Goal: Information Seeking & Learning: Learn about a topic

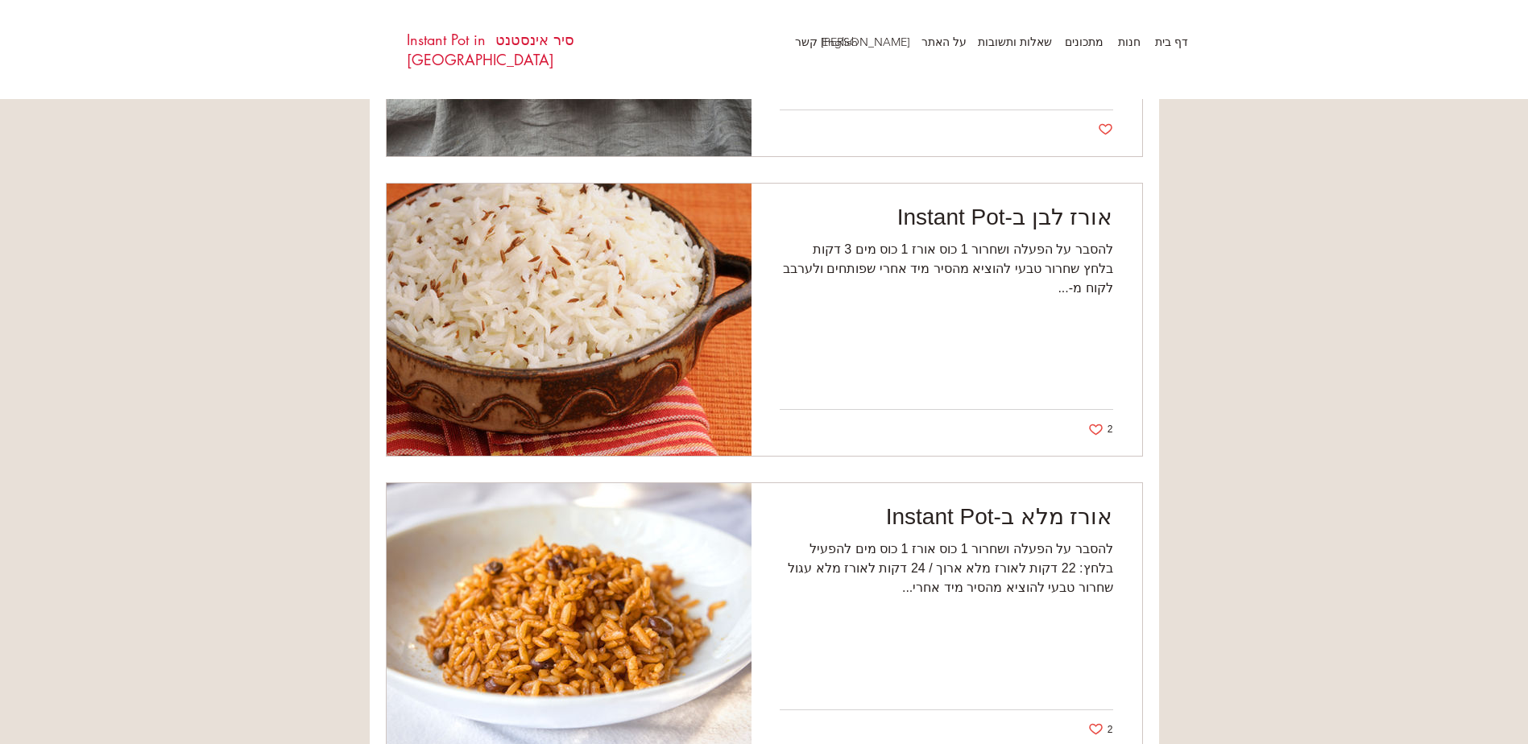
scroll to position [5271, 0]
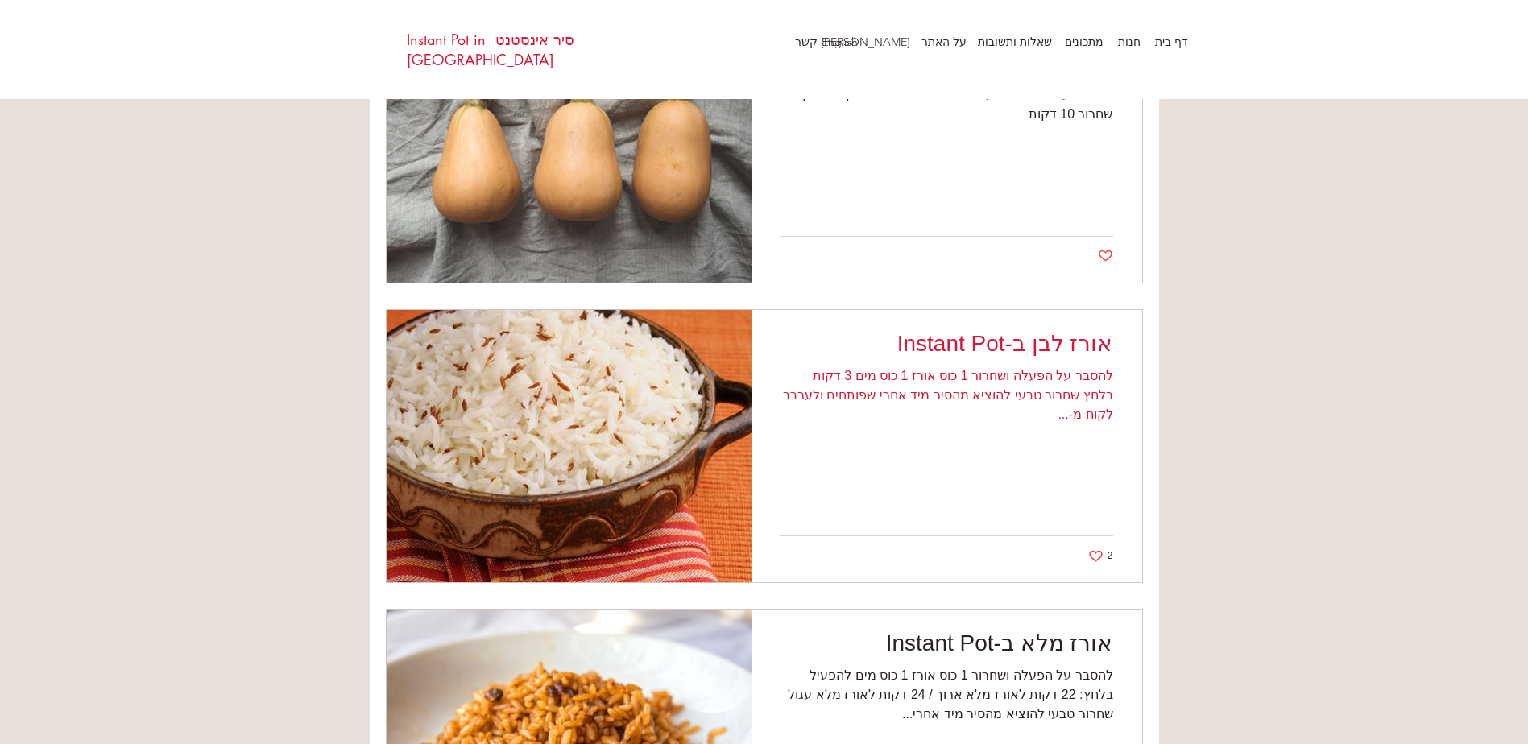
click at [997, 368] on div "להסבר על הפעלה ושחרור 1 כוס אורז 1 כוס מים 3 דקות בלחץ שחרור טבעי להוציא מהסיר …" at bounding box center [946, 395] width 333 height 58
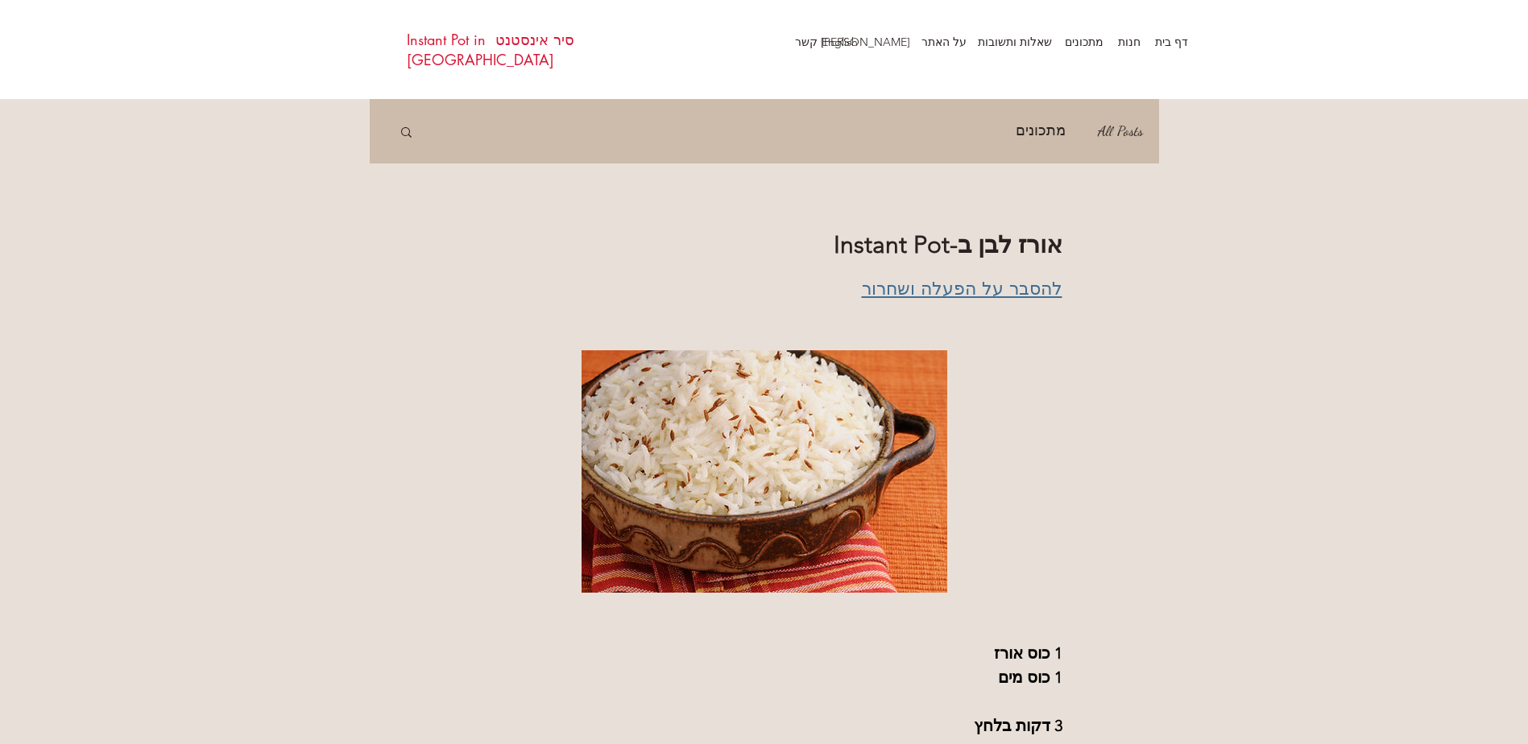
click at [960, 288] on span "להסבר על הפעלה ושחרור" at bounding box center [962, 288] width 201 height 23
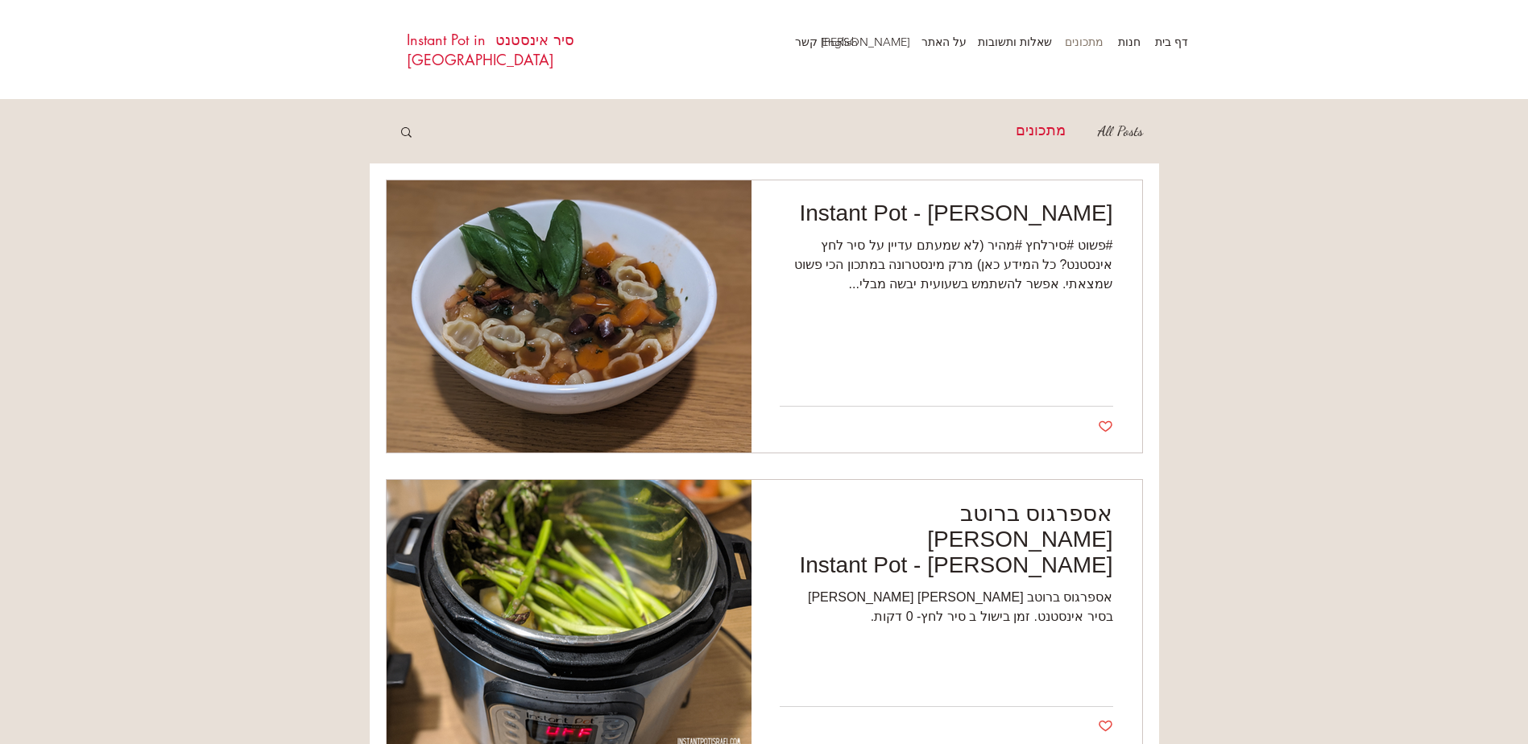
click at [1084, 40] on p "מתכונים" at bounding box center [1084, 42] width 55 height 24
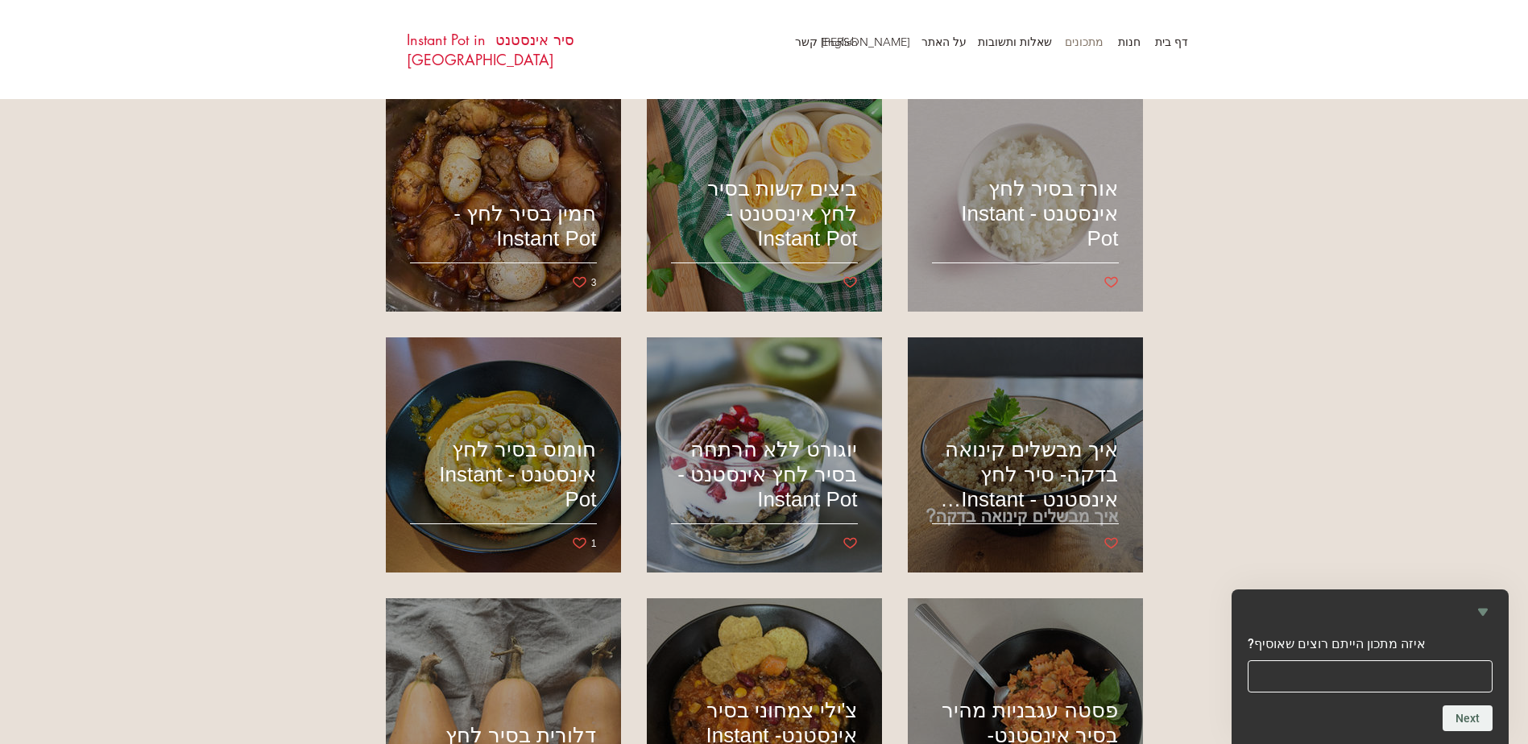
scroll to position [805, 0]
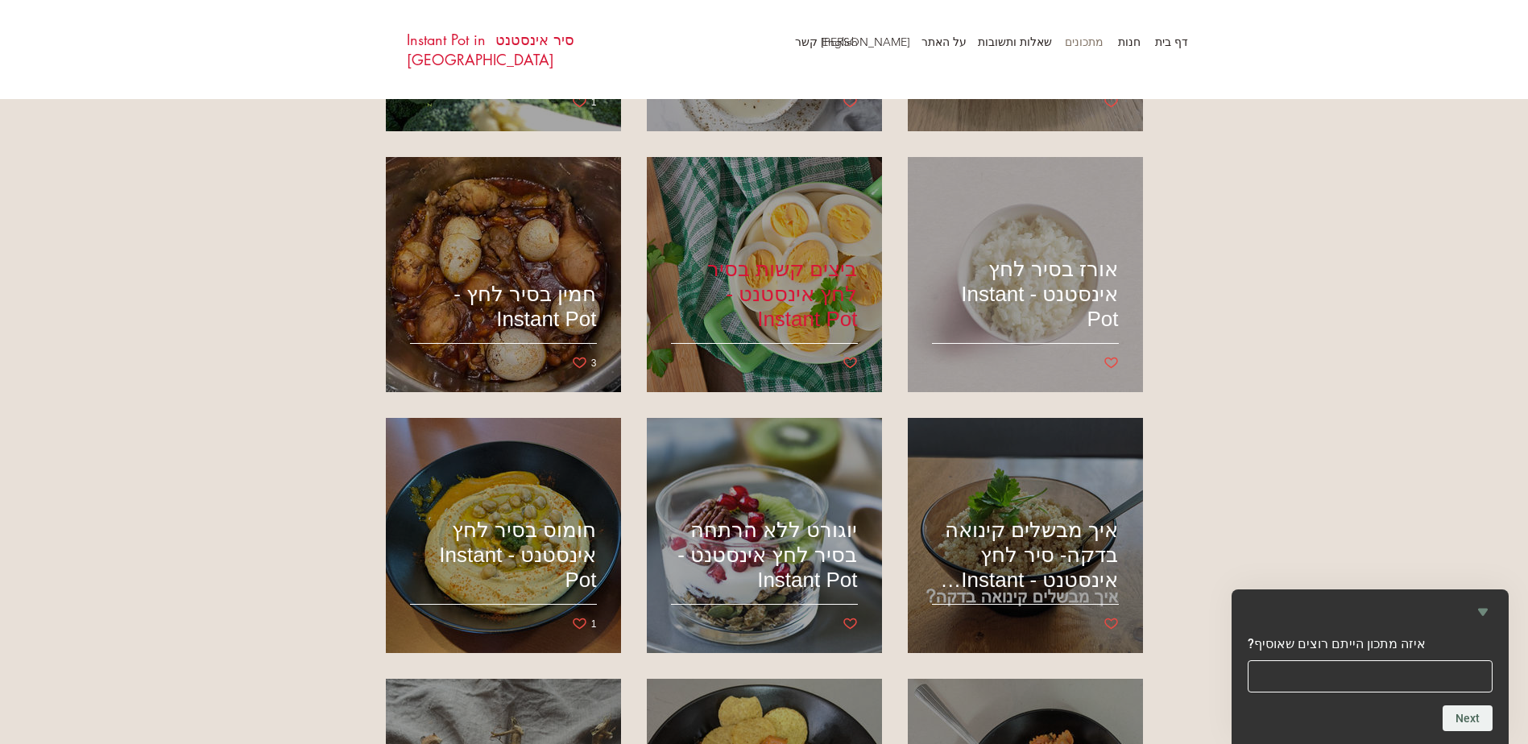
click at [833, 275] on h2 "ביצים קשות בסיר לחץ אינסטנט - Instant Pot" at bounding box center [764, 294] width 187 height 75
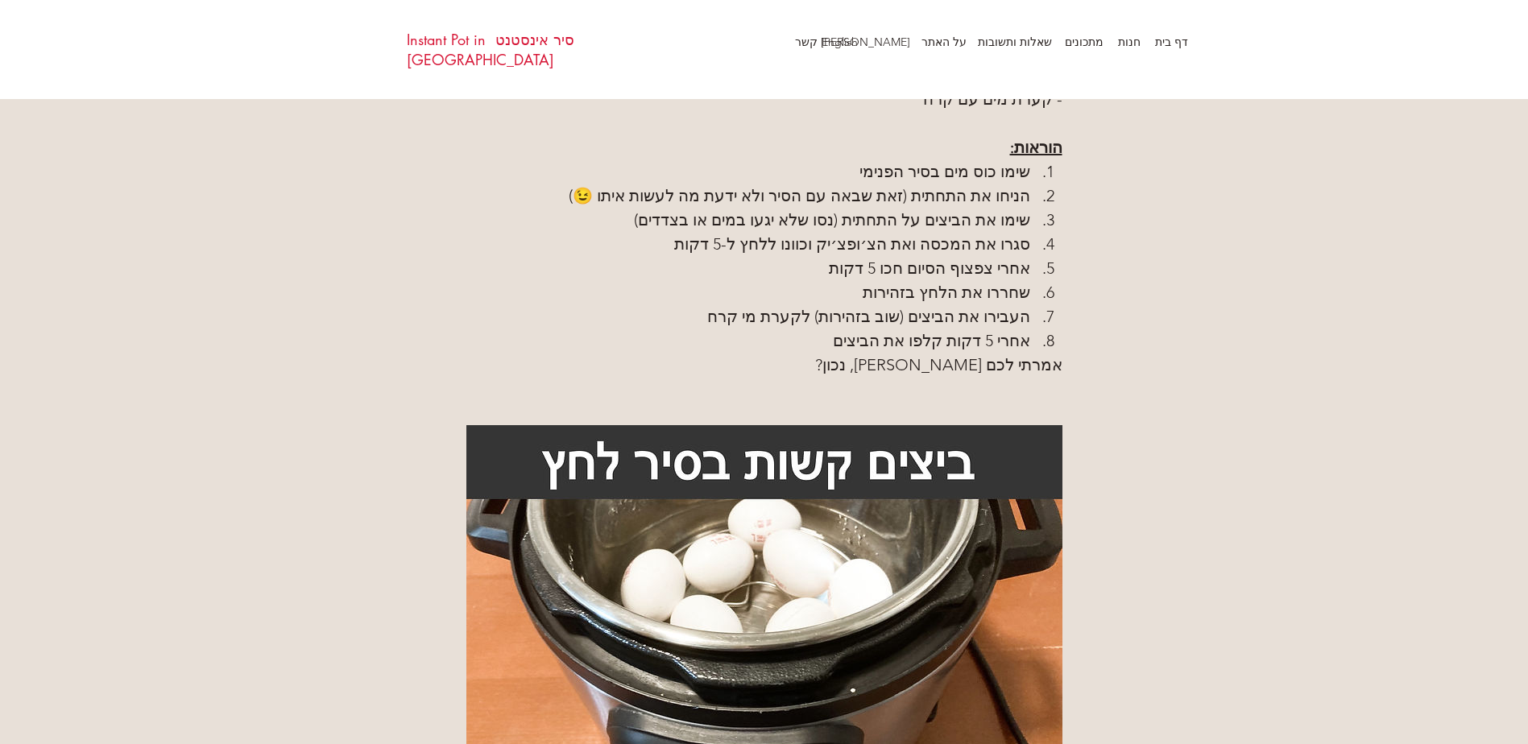
scroll to position [1128, 0]
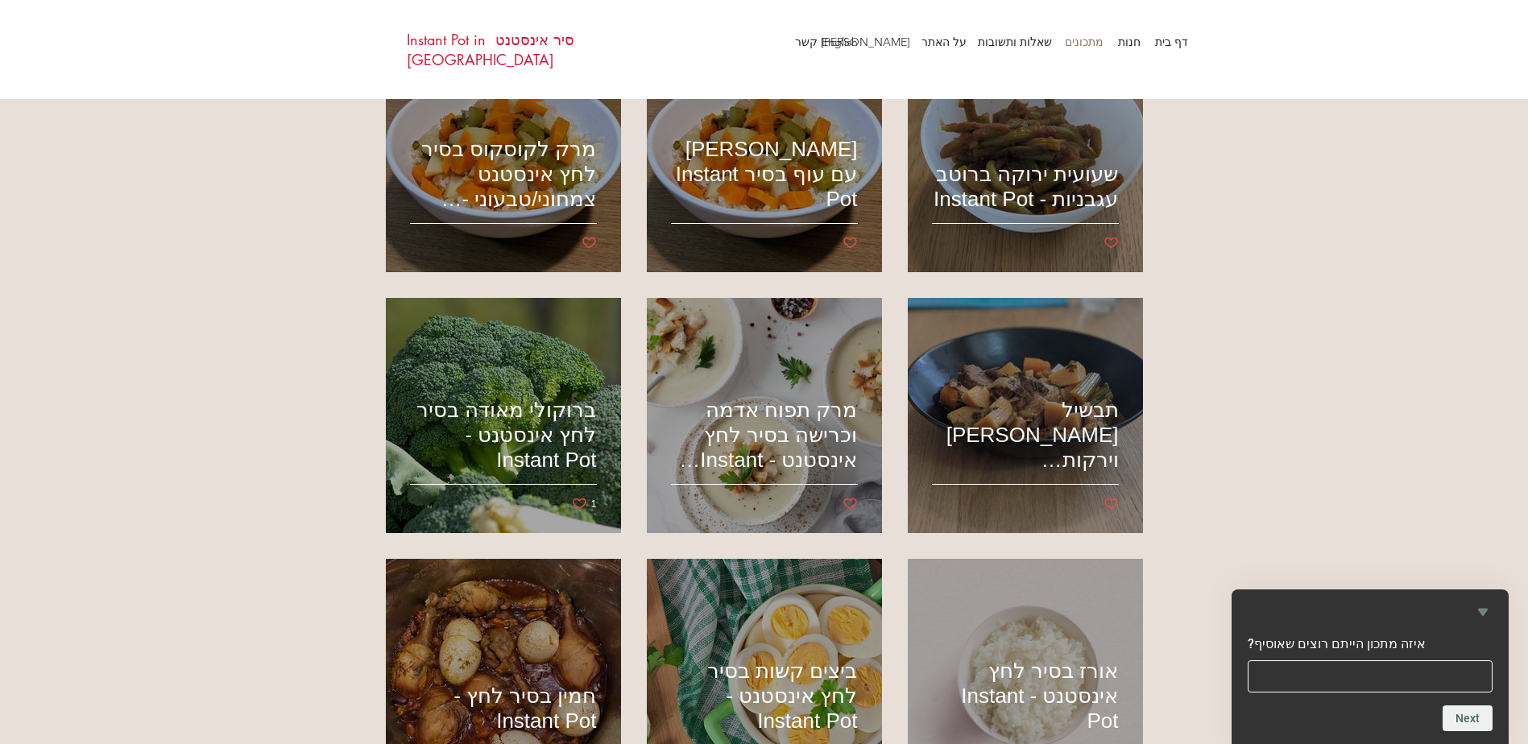
scroll to position [483, 0]
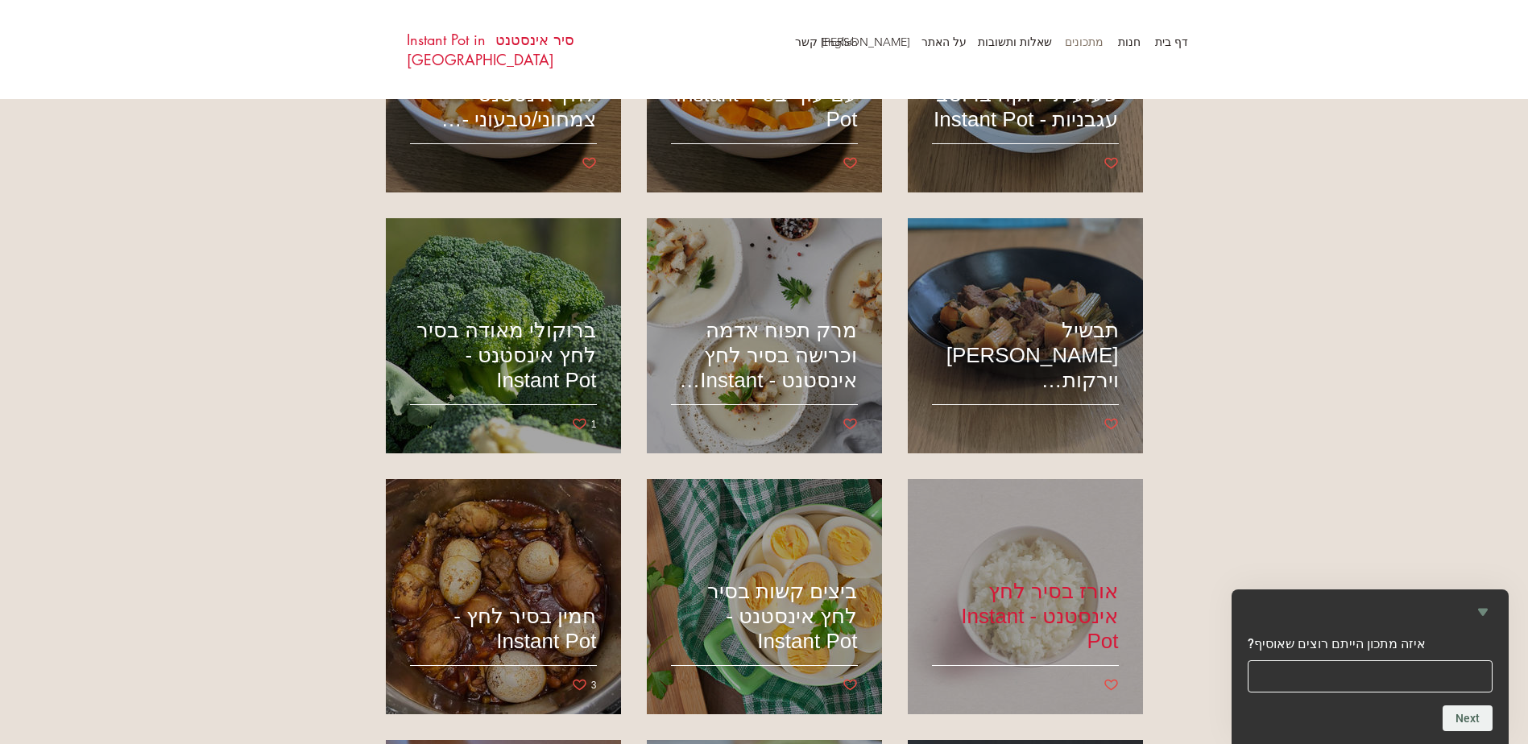
click at [1084, 573] on div "אורז בסיר לחץ אינסטנט - Instant Pot" at bounding box center [1025, 597] width 192 height 197
click at [1062, 599] on h2 "אורז בסיר לחץ אינסטנט - Instant Pot" at bounding box center [1025, 616] width 187 height 75
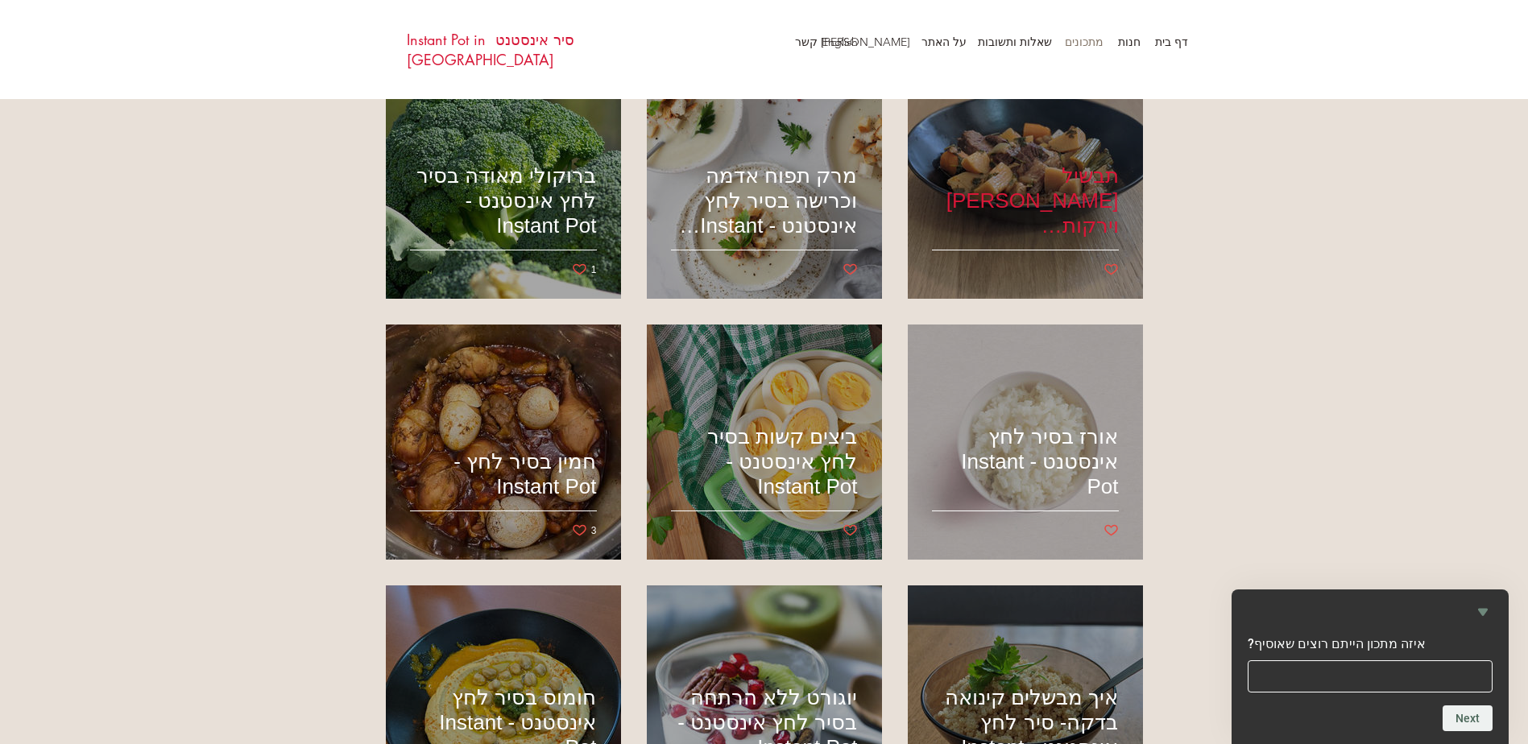
scroll to position [731, 0]
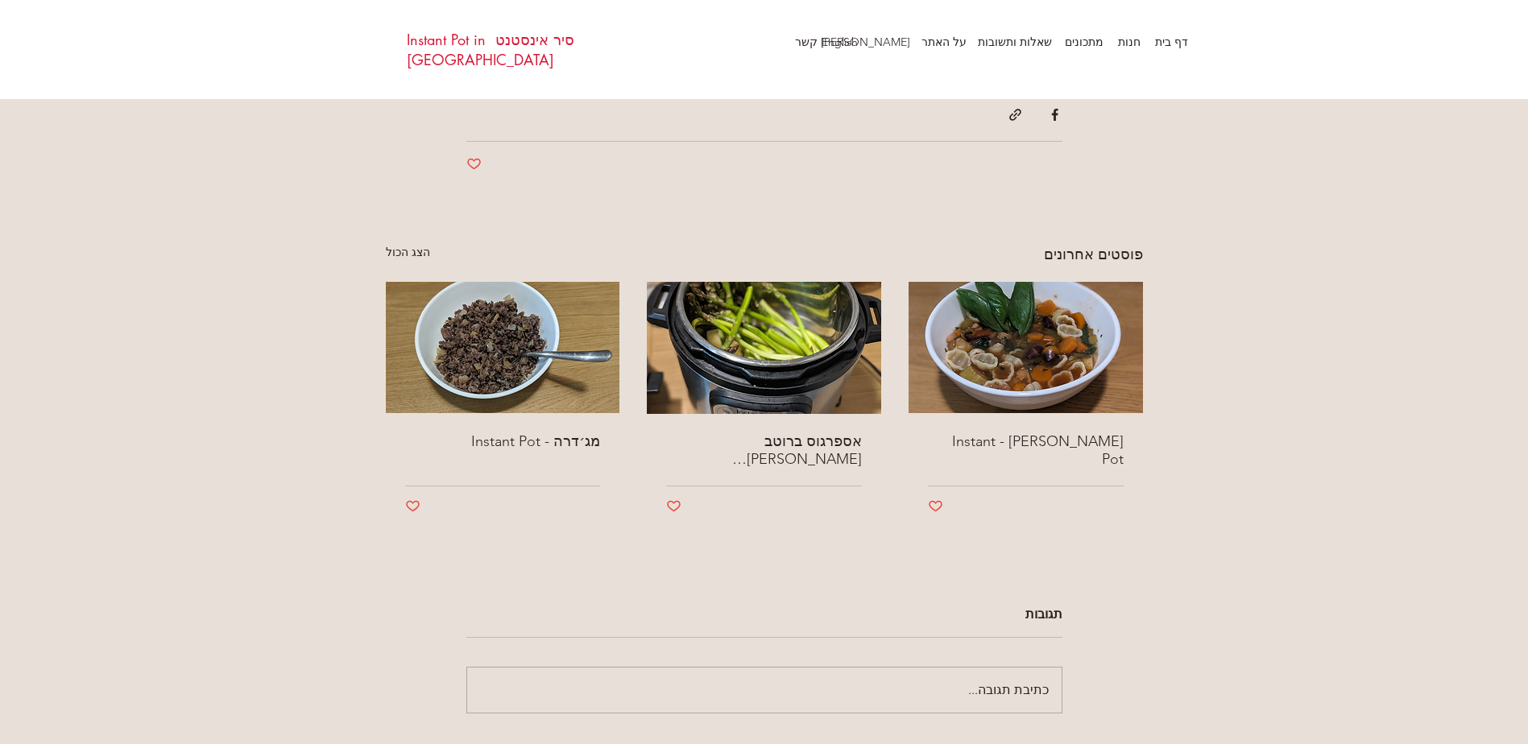
scroll to position [1530, 0]
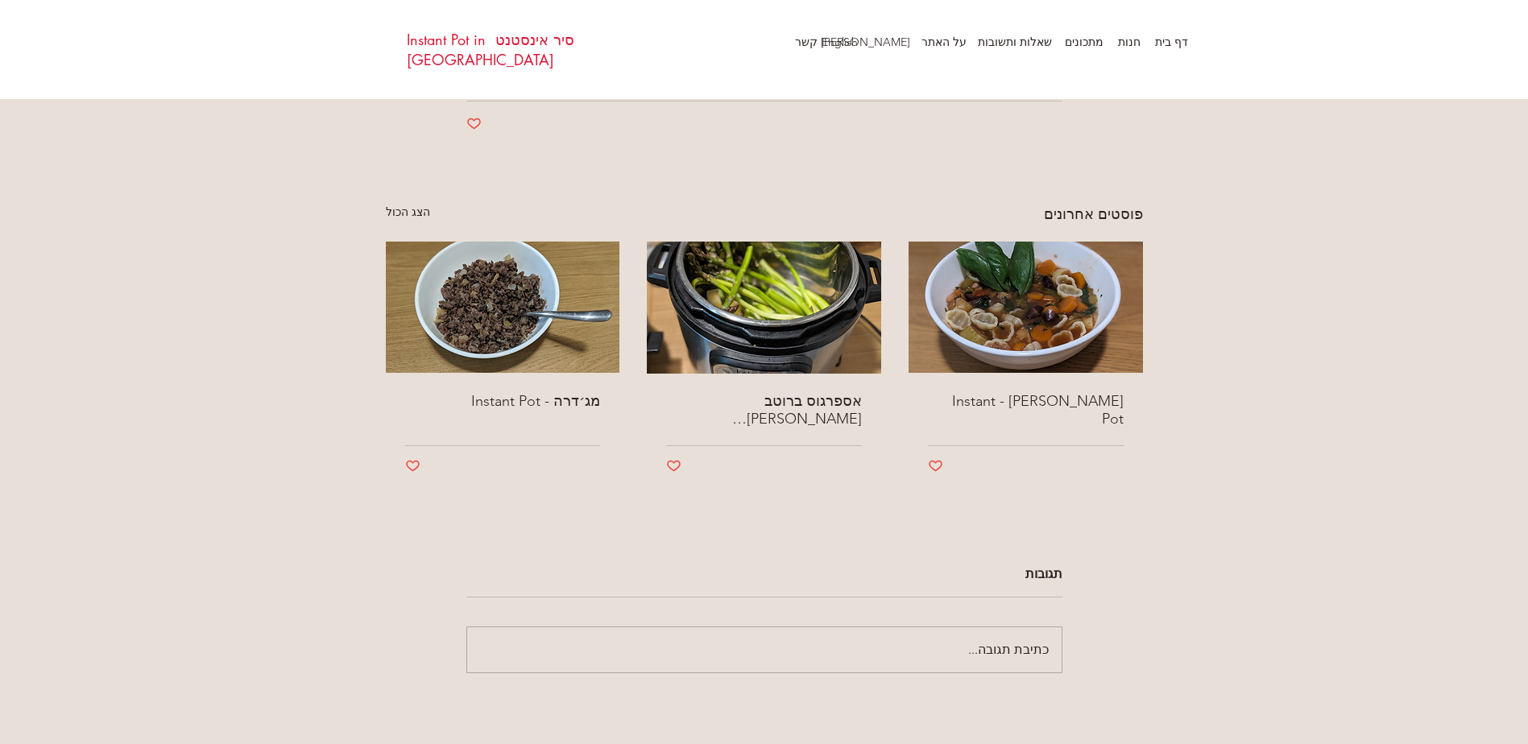
click at [1065, 399] on link "[PERSON_NAME] - Instant Pot" at bounding box center [1026, 409] width 196 height 35
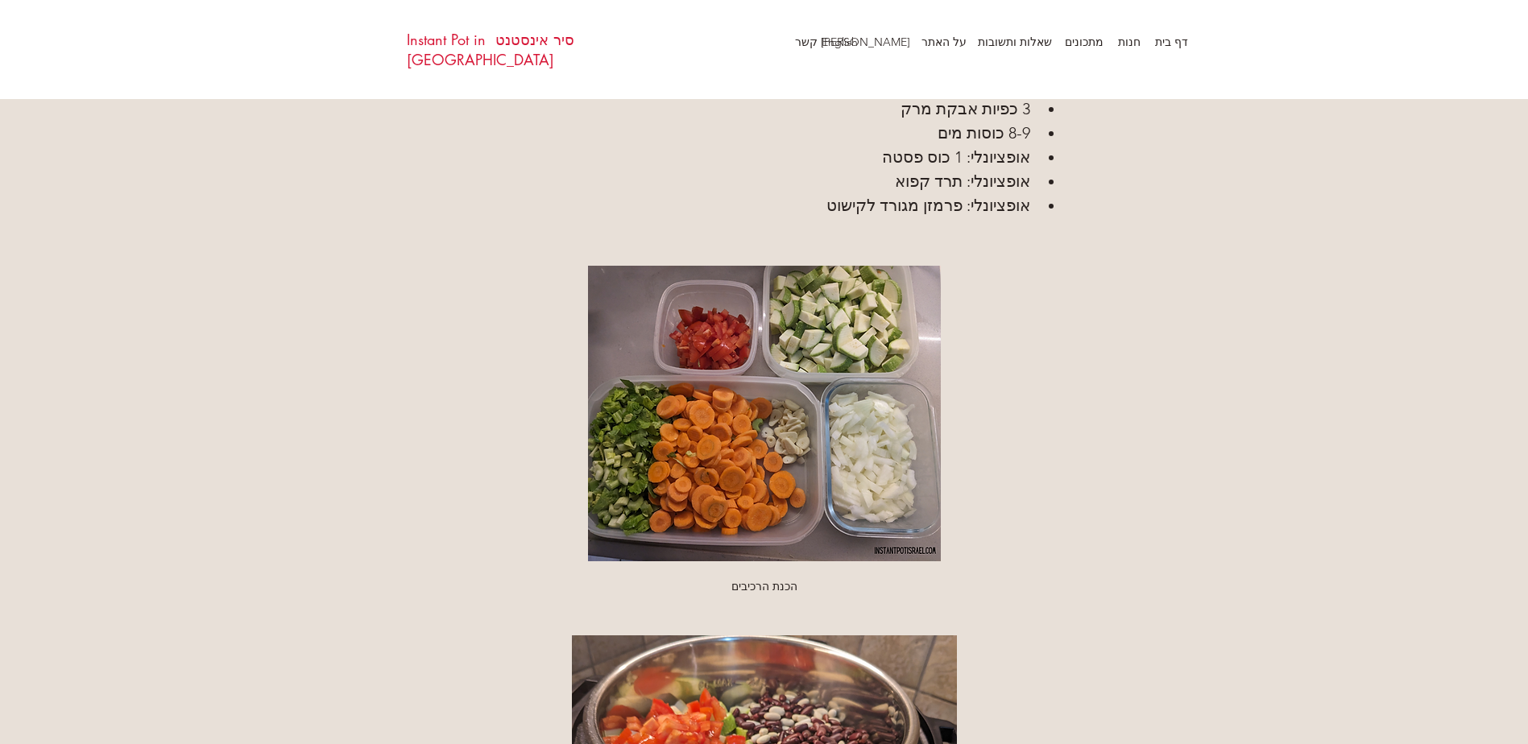
scroll to position [1289, 0]
